Goal: Information Seeking & Learning: Learn about a topic

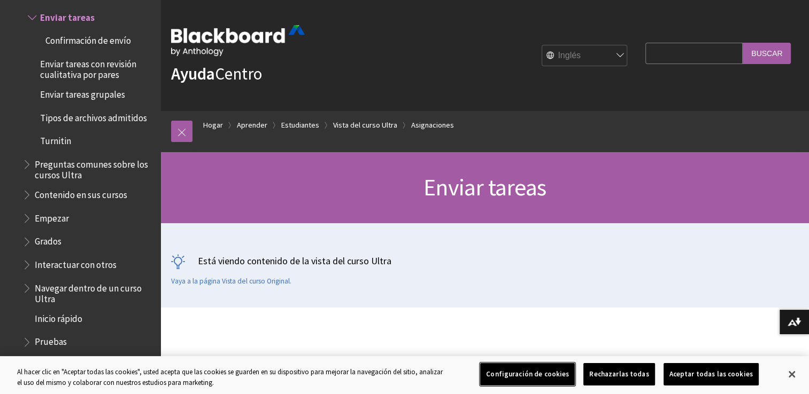
click at [529, 375] on button "Configuración de cookies" at bounding box center [527, 374] width 95 height 22
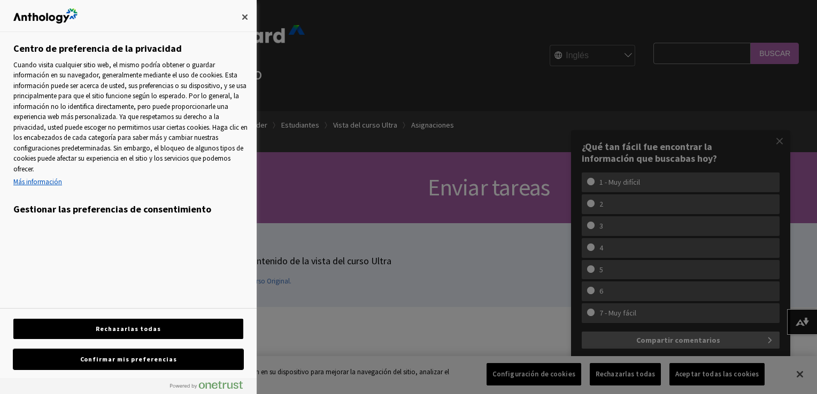
click at [141, 364] on button "Confirmar mis preferencias" at bounding box center [128, 360] width 230 height 20
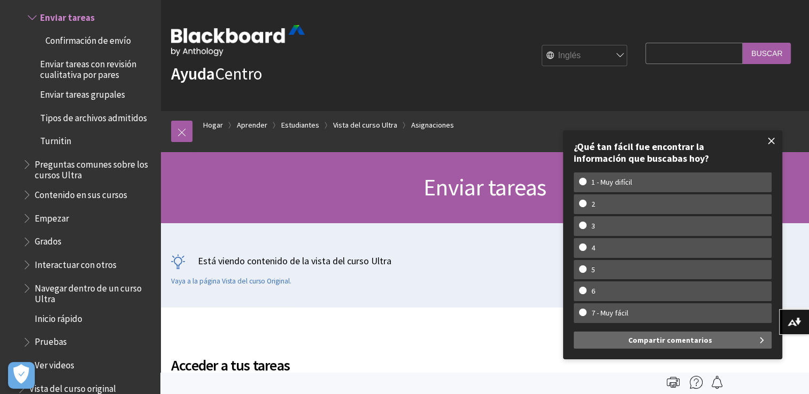
click at [774, 143] on span at bounding box center [771, 141] width 22 height 22
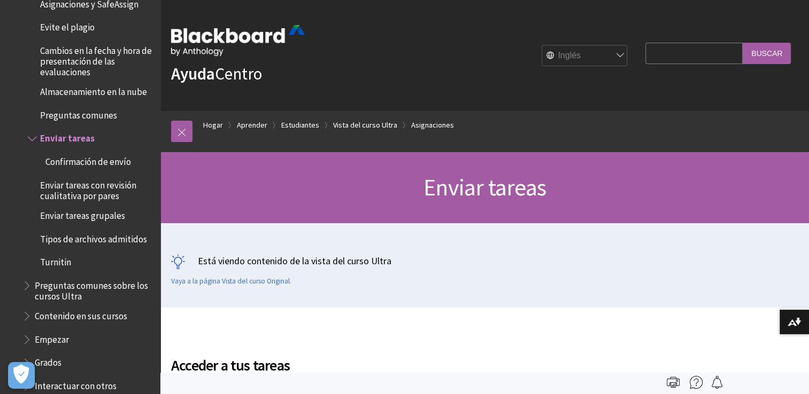
scroll to position [1422, 0]
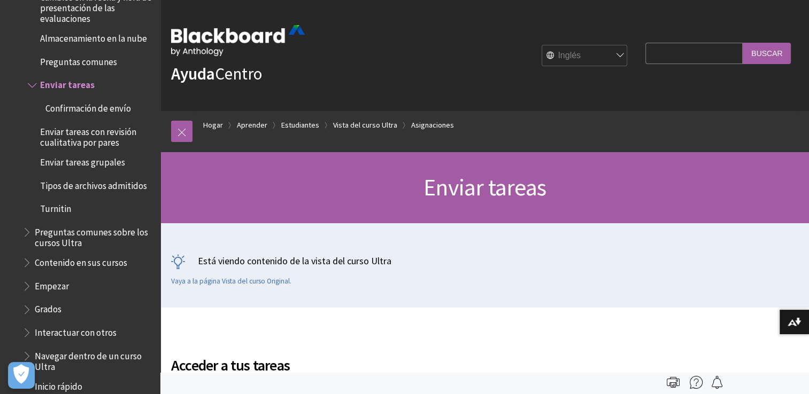
click at [104, 139] on span "Enviar tareas con revisión cualitativa por pares" at bounding box center [96, 135] width 113 height 25
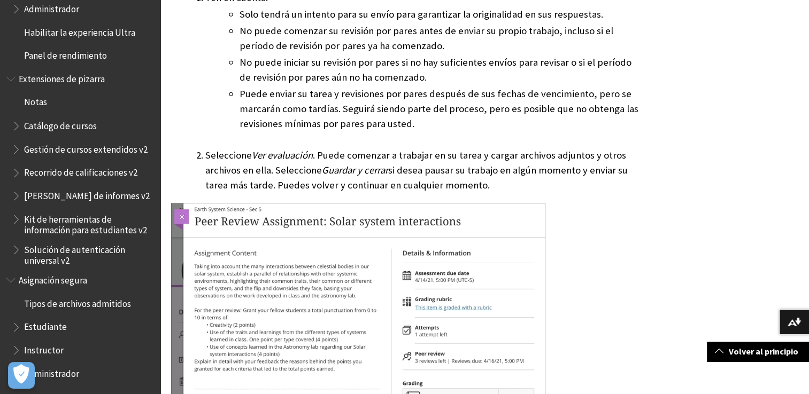
scroll to position [1336, 0]
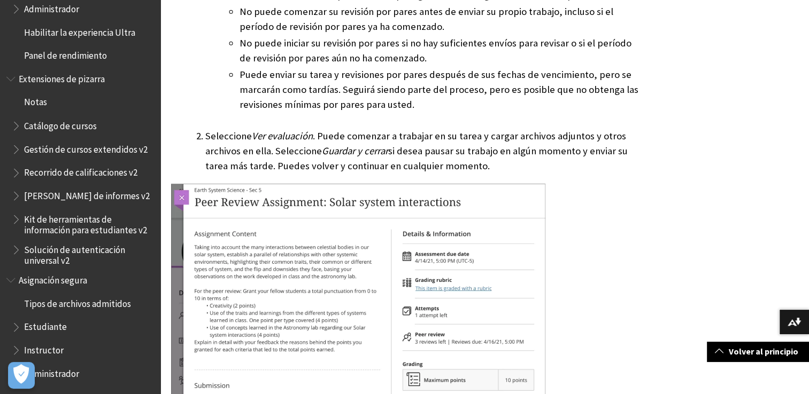
click at [17, 326] on span "Esquema del libro para Blackboard SafeAssign" at bounding box center [17, 324] width 11 height 13
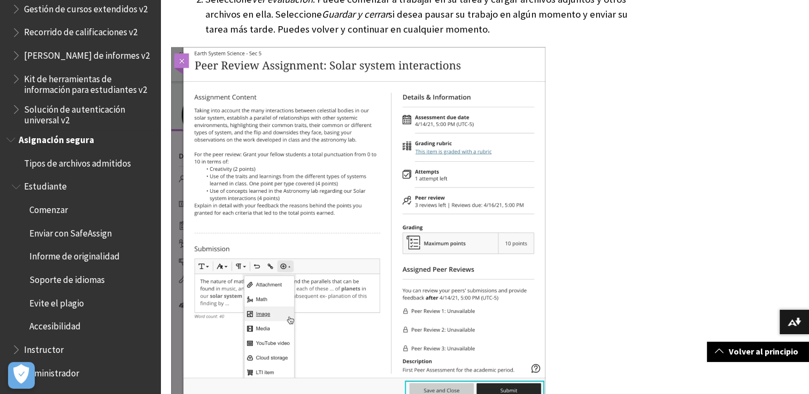
scroll to position [1497, 0]
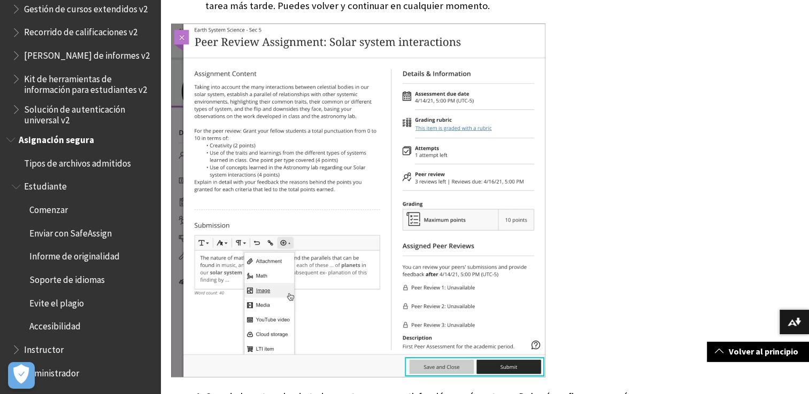
click at [13, 188] on span "Esquema del libro para Blackboard SafeAssign" at bounding box center [17, 184] width 11 height 13
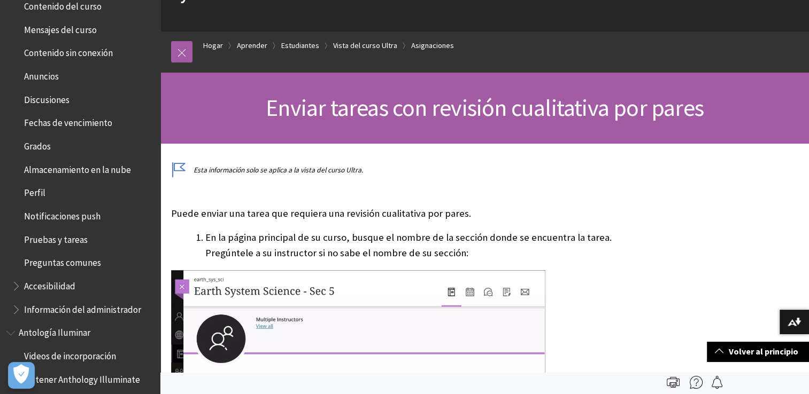
scroll to position [0, 0]
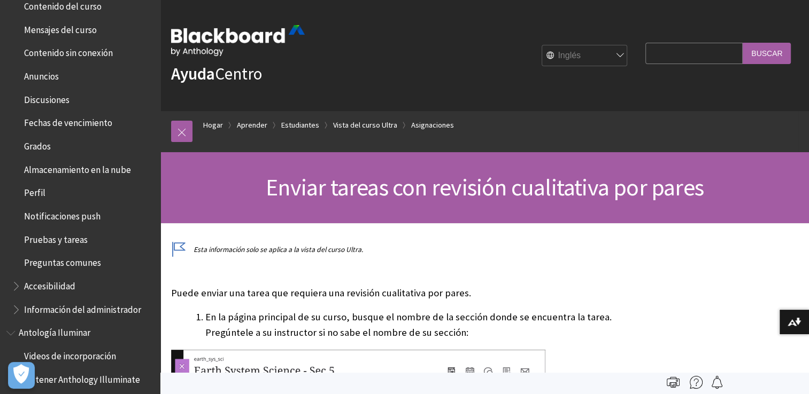
click at [649, 52] on input "Consulta de búsqueda" at bounding box center [693, 53] width 97 height 21
type input "envio de correo con copia"
click at [763, 55] on input "Buscar" at bounding box center [766, 53] width 48 height 21
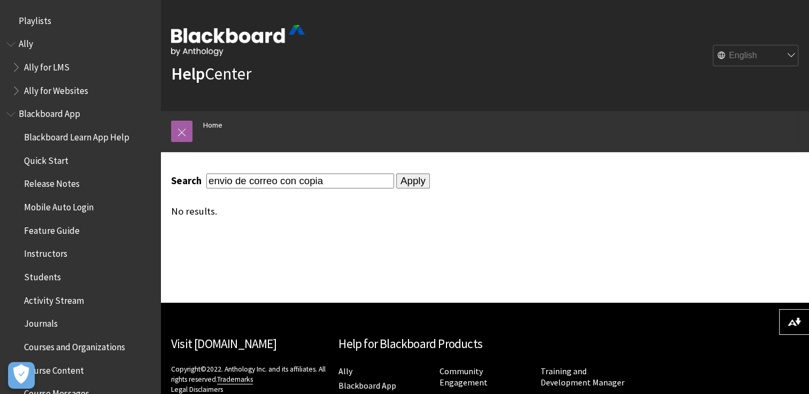
drag, startPoint x: 335, startPoint y: 181, endPoint x: 92, endPoint y: 128, distance: 247.8
click at [92, 128] on div "Skip to main content Help Center English عربية Català Cymraeg Deutsch Español S…" at bounding box center [404, 249] width 809 height 499
type input "correos"
click at [413, 186] on input "Apply" at bounding box center [413, 181] width 34 height 15
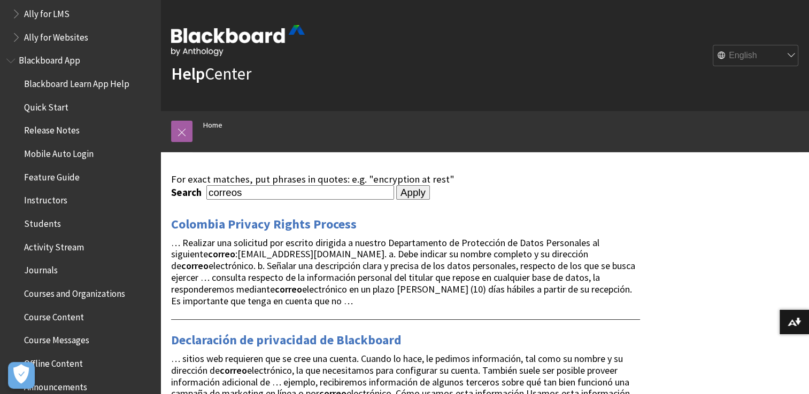
scroll to position [107, 0]
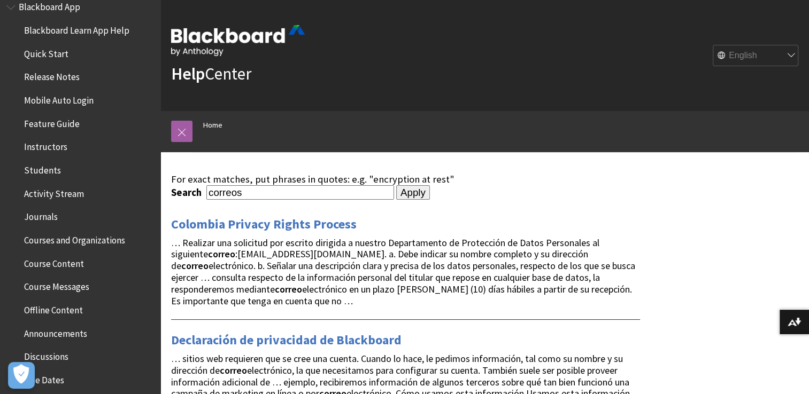
click at [45, 171] on span "Students" at bounding box center [42, 168] width 37 height 14
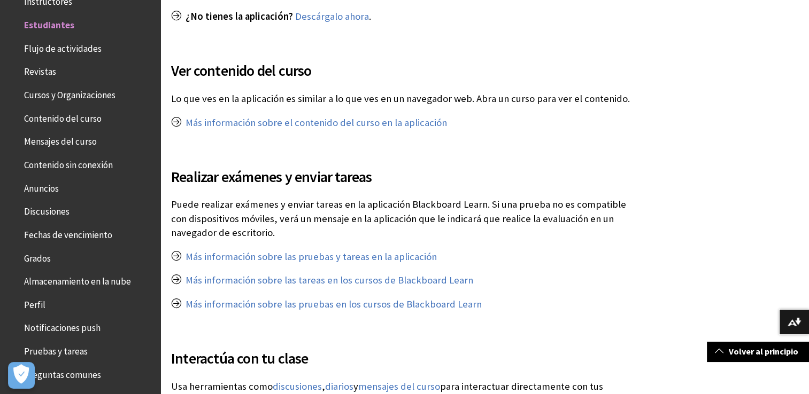
scroll to position [588, 0]
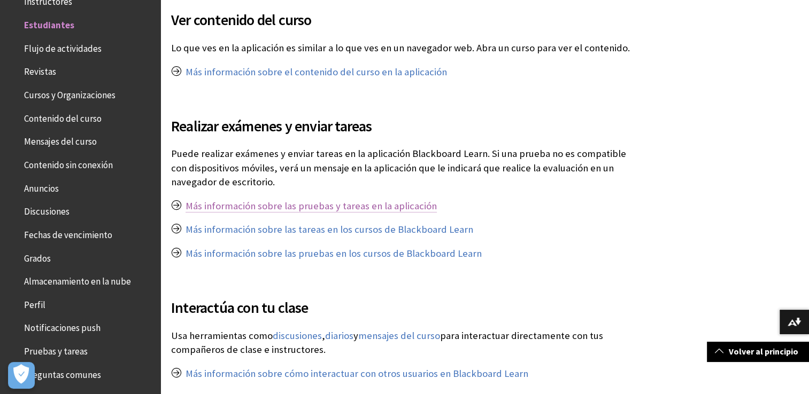
click at [222, 204] on link "Más información sobre las pruebas y tareas en la aplicación" at bounding box center [310, 206] width 251 height 13
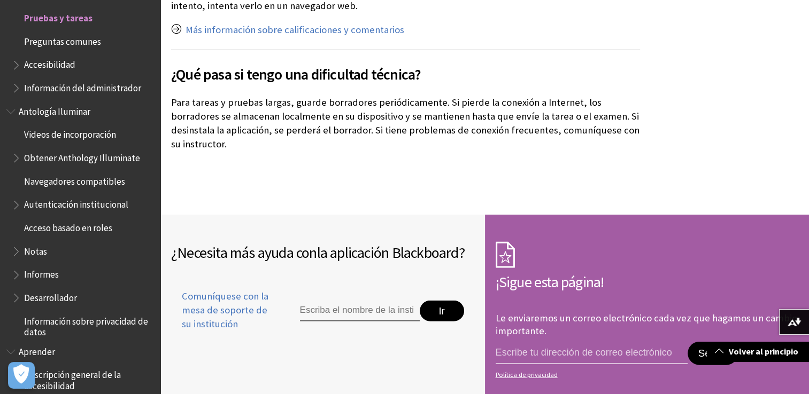
scroll to position [2726, 0]
